Goal: Task Accomplishment & Management: Manage account settings

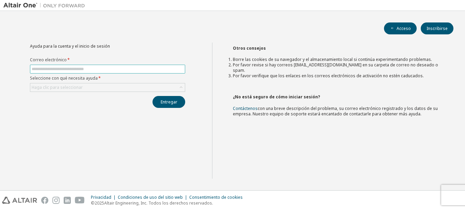
click at [132, 71] on input "text" at bounding box center [108, 68] width 152 height 5
type input "**********"
click at [112, 88] on div "Haga clic para seleccionar" at bounding box center [107, 87] width 155 height 8
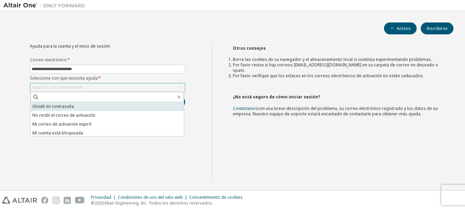
click at [109, 103] on li "Olvidé mi contraseña" at bounding box center [107, 106] width 153 height 9
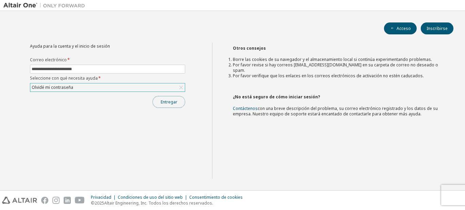
click at [159, 102] on button "Entregar" at bounding box center [168, 102] width 33 height 12
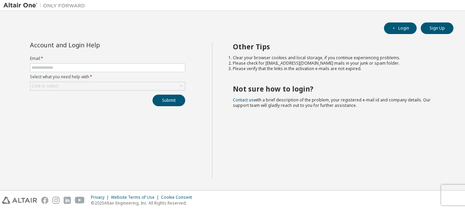
click at [357, 25] on div "Login Sign Up Account and Login Help Email * Select what you need help with * C…" at bounding box center [232, 100] width 458 height 173
click at [65, 73] on form "Email * Select what you need help with * Click to select" at bounding box center [107, 73] width 155 height 35
click at [66, 68] on input "text" at bounding box center [108, 67] width 152 height 5
type input "**********"
click at [44, 85] on div "Click to select" at bounding box center [45, 85] width 27 height 5
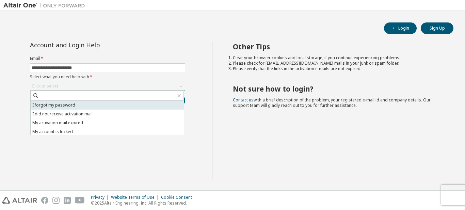
click at [45, 106] on li "I forgot my password" at bounding box center [107, 105] width 153 height 9
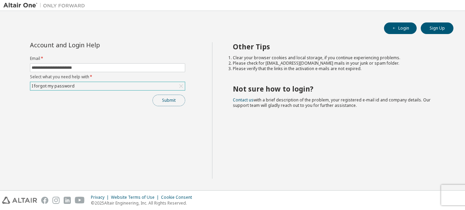
click at [161, 103] on button "Submit" at bounding box center [168, 101] width 33 height 12
